Goal: Task Accomplishment & Management: Manage account settings

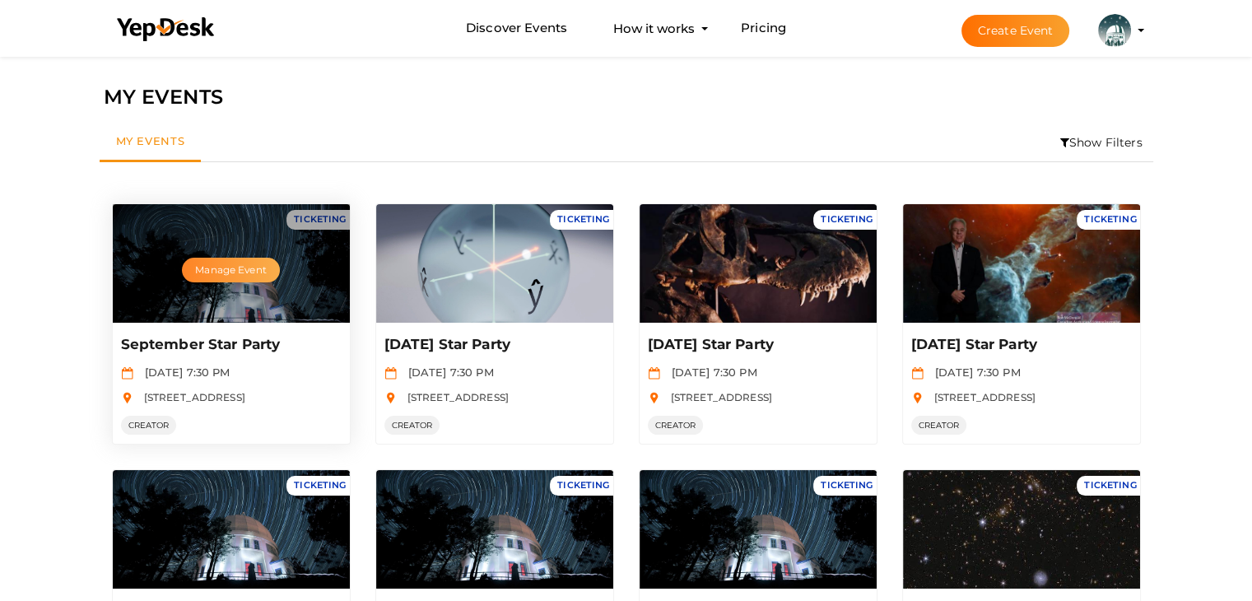
click at [214, 268] on button "Manage Event" at bounding box center [230, 270] width 97 height 25
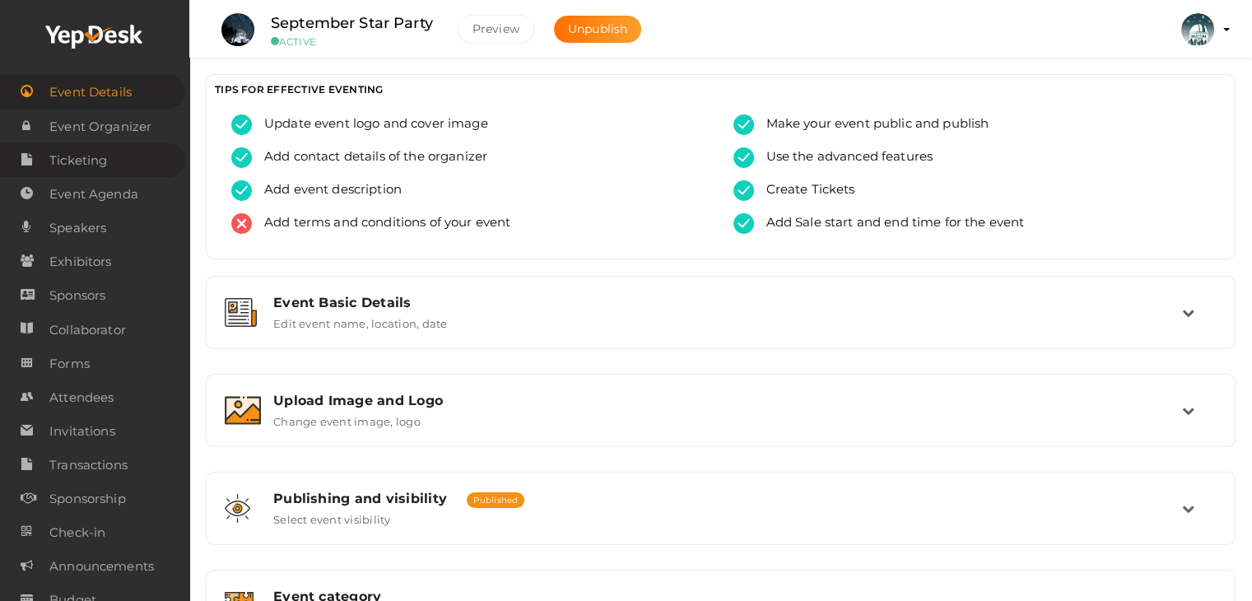
click at [86, 159] on span "Ticketing" at bounding box center [78, 160] width 58 height 33
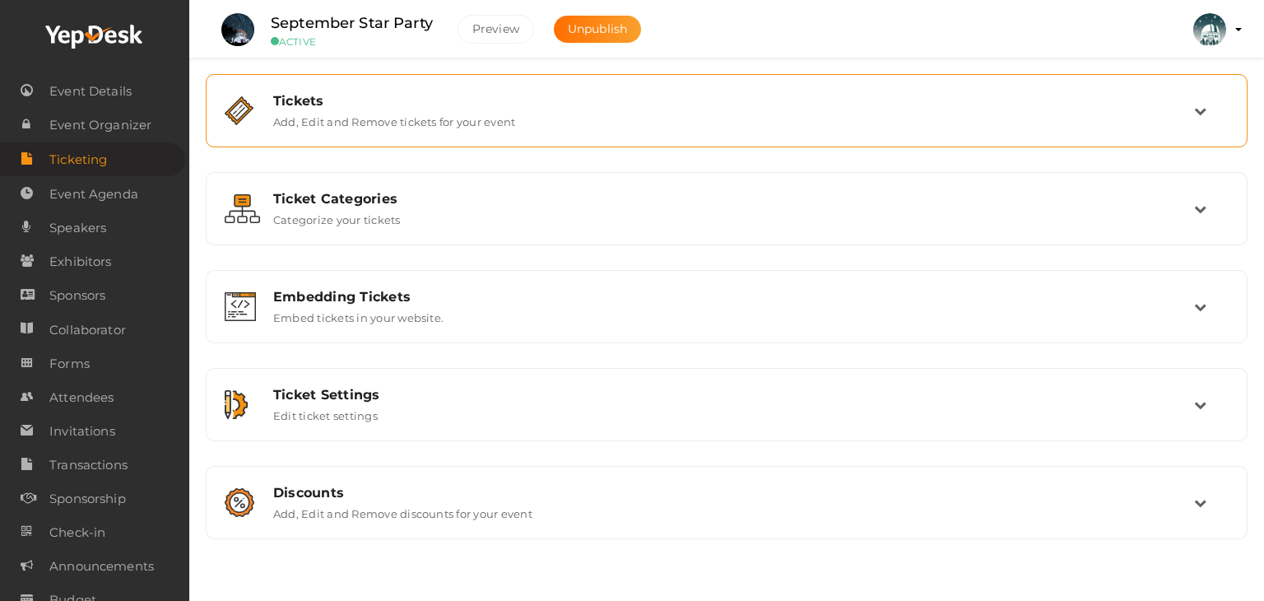
click at [393, 125] on label "Add, Edit and Remove tickets for your event" at bounding box center [394, 119] width 242 height 20
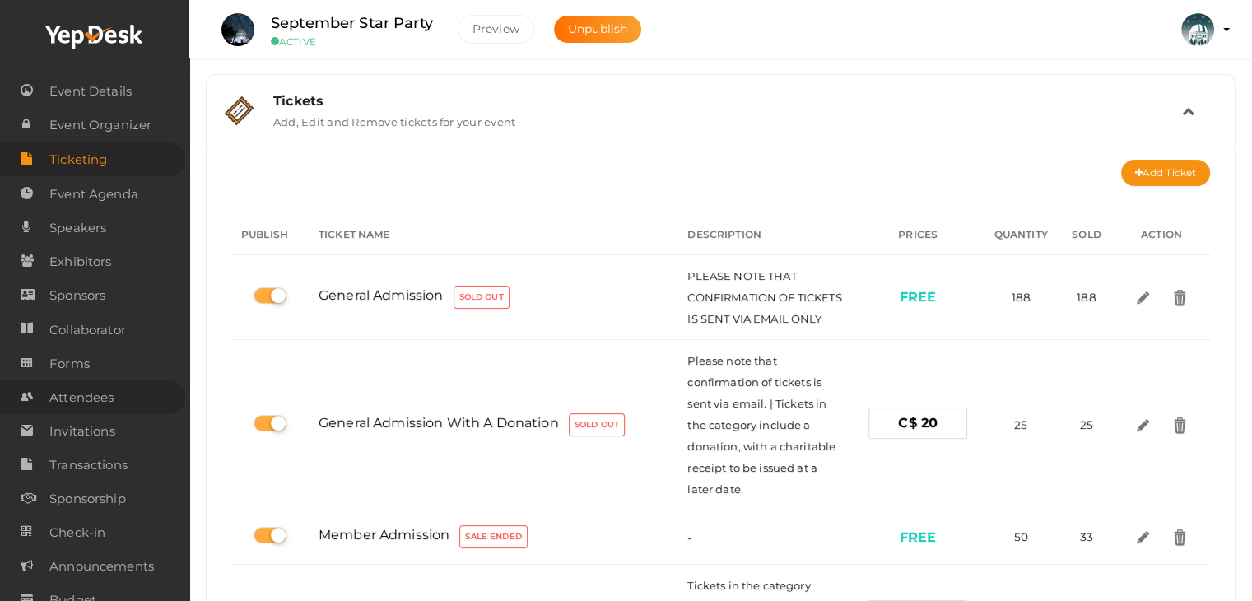
click at [86, 404] on span "Attendees" at bounding box center [81, 397] width 64 height 33
